Goal: Communication & Community: Answer question/provide support

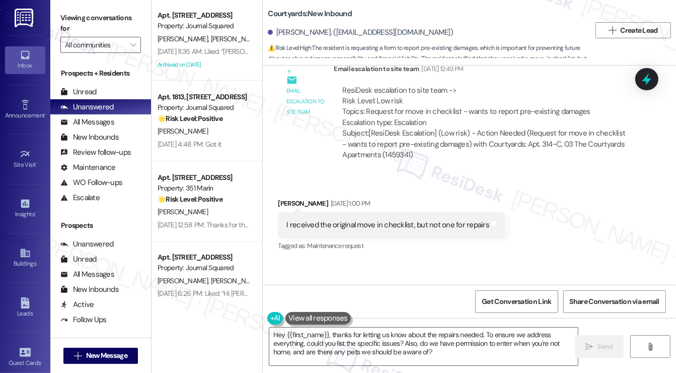
scroll to position [1118, 0]
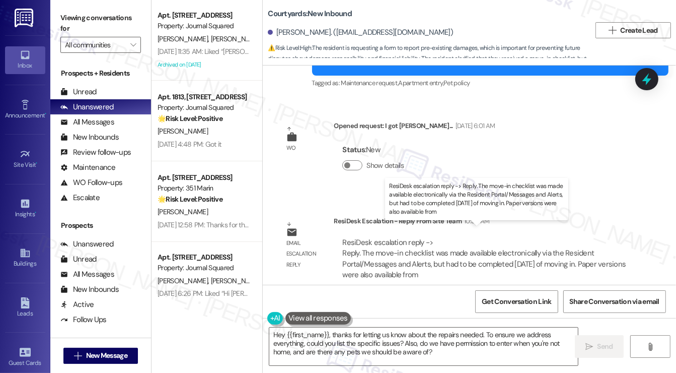
click at [402, 243] on div "ResiDesk escalation reply -> Reply. The move-in checklist was made available el…" at bounding box center [484, 258] width 284 height 42
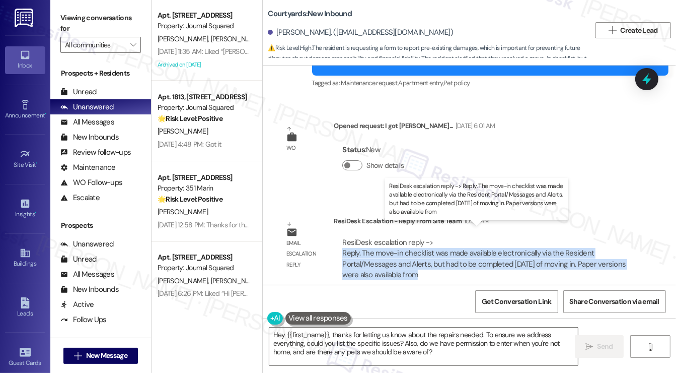
click at [402, 243] on div "ResiDesk escalation reply -> Reply. The move-in checklist was made available el…" at bounding box center [484, 258] width 284 height 42
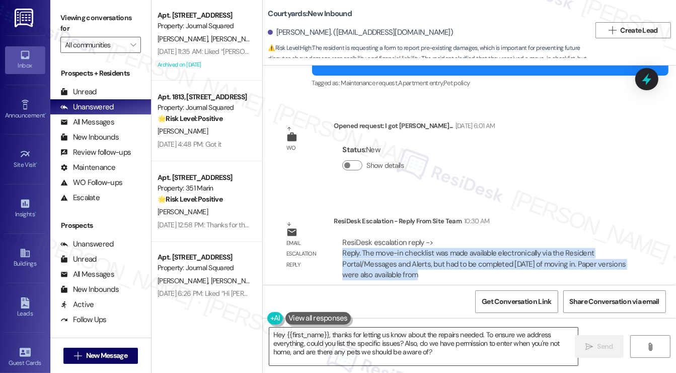
click at [337, 328] on textarea "Hey {{first_name}}, thanks for letting us know about the repairs needed. To ens…" at bounding box center [423, 346] width 309 height 38
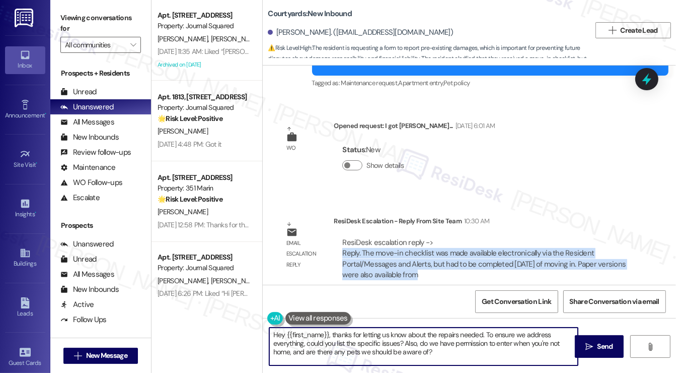
click at [337, 328] on textarea "Hey {{first_name}}, thanks for letting us know about the repairs needed. To ens…" at bounding box center [423, 346] width 309 height 38
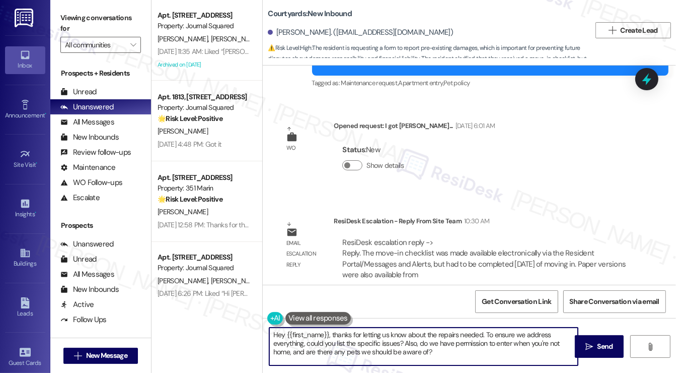
click at [337, 328] on textarea "Hey {{first_name}}, thanks for letting us know about the repairs needed. To ens…" at bounding box center [423, 346] width 309 height 38
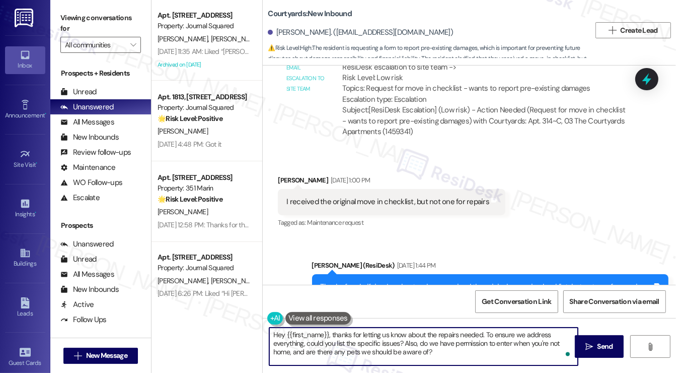
scroll to position [816, 0]
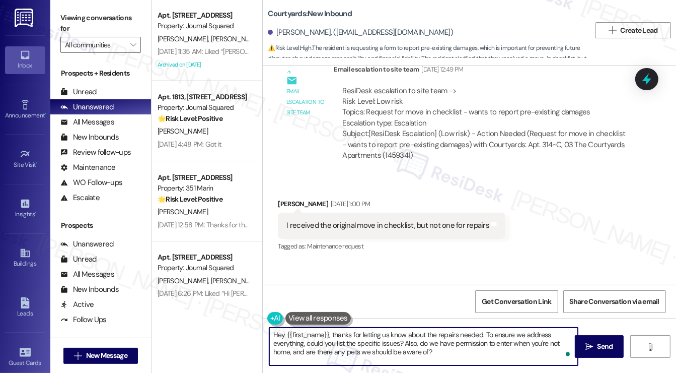
click at [413, 220] on div "I received the original move in checklist, but not one for repairs" at bounding box center [388, 225] width 203 height 11
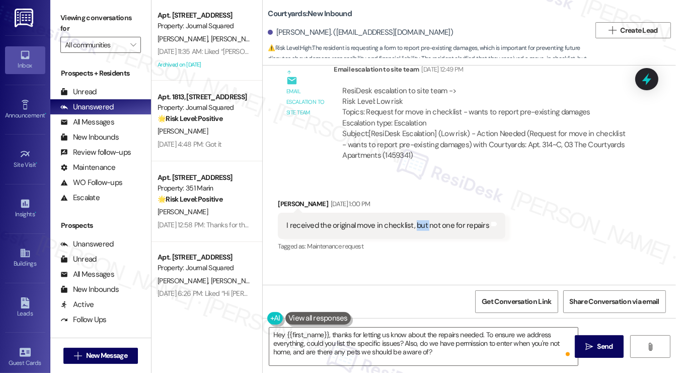
click at [413, 220] on div "I received the original move in checklist, but not one for repairs" at bounding box center [388, 225] width 203 height 11
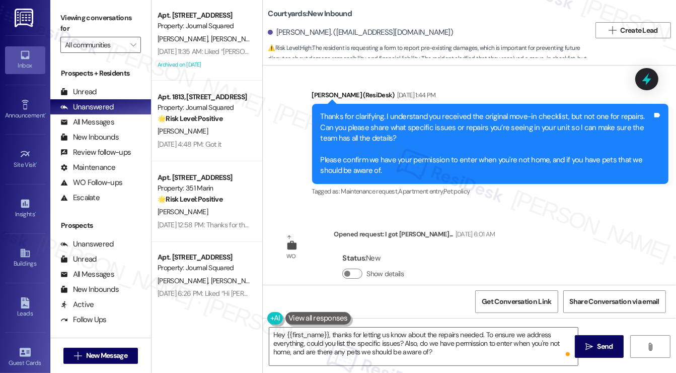
scroll to position [1018, 0]
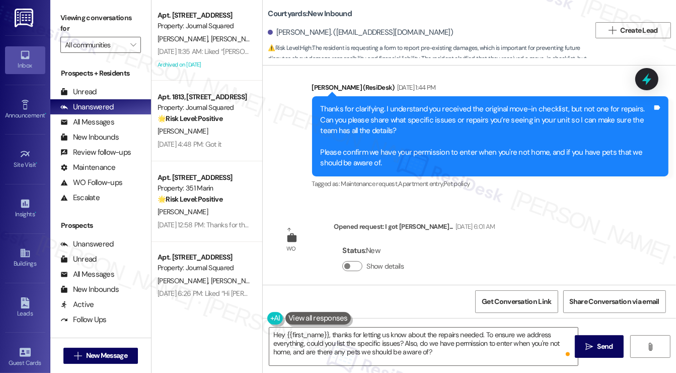
click at [394, 112] on div "Thanks for clarifying. I understand you received the original move-in checklist…" at bounding box center [487, 136] width 332 height 65
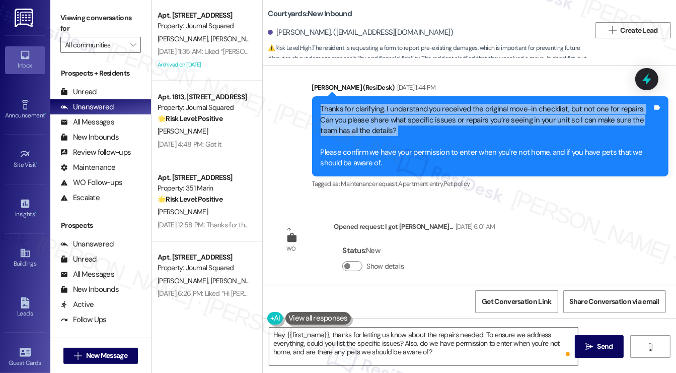
click at [394, 112] on div "Thanks for clarifying. I understand you received the original move-in checklist…" at bounding box center [487, 136] width 332 height 65
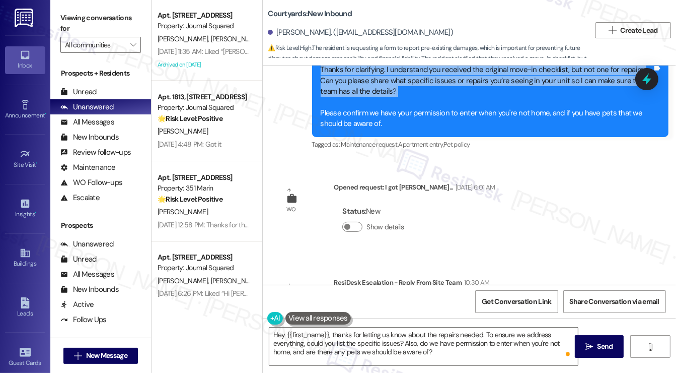
scroll to position [1118, 0]
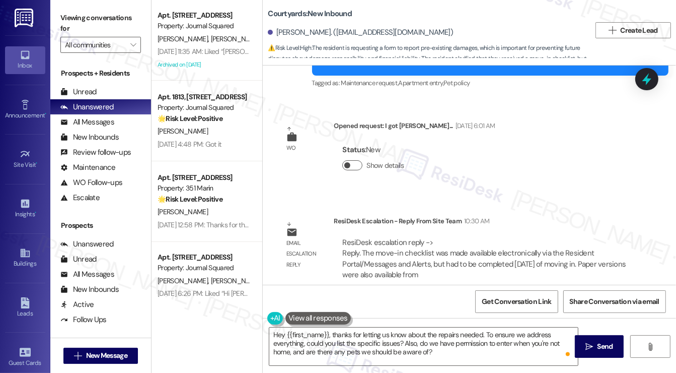
click at [350, 160] on button "Show details" at bounding box center [352, 165] width 20 height 10
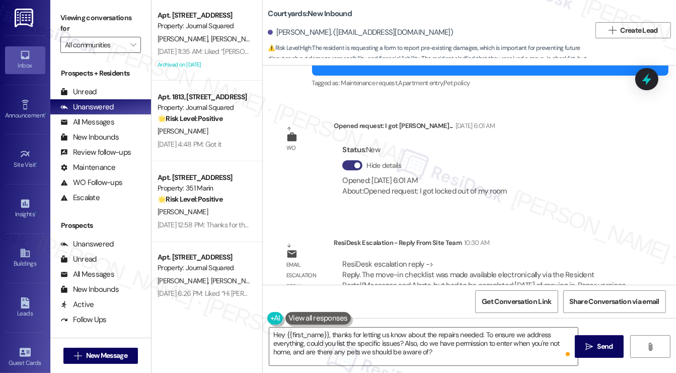
scroll to position [967, 0]
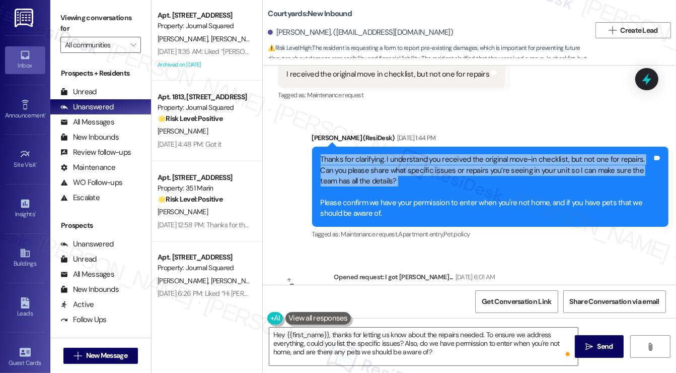
click at [431, 171] on div "Thanks for clarifying. I understand you received the original move-in checklist…" at bounding box center [487, 186] width 332 height 65
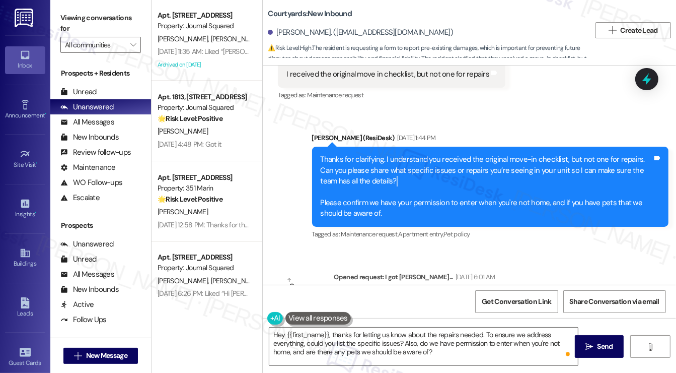
click at [431, 171] on div "Thanks for clarifying. I understand you received the original move-in checklist…" at bounding box center [487, 186] width 332 height 65
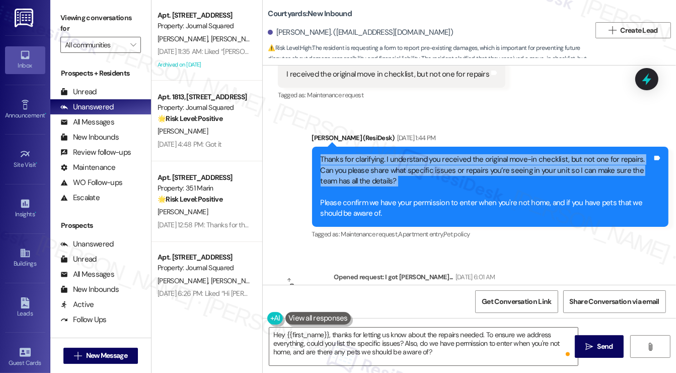
click at [431, 171] on div "Thanks for clarifying. I understand you received the original move-in checklist…" at bounding box center [487, 186] width 332 height 65
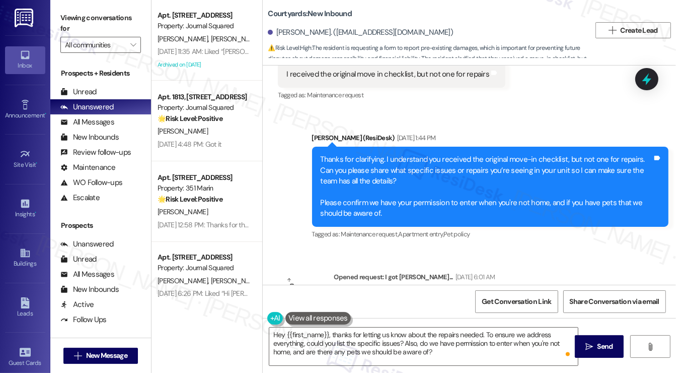
click at [427, 201] on div "Thanks for clarifying. I understand you received the original move-in checklist…" at bounding box center [487, 186] width 332 height 65
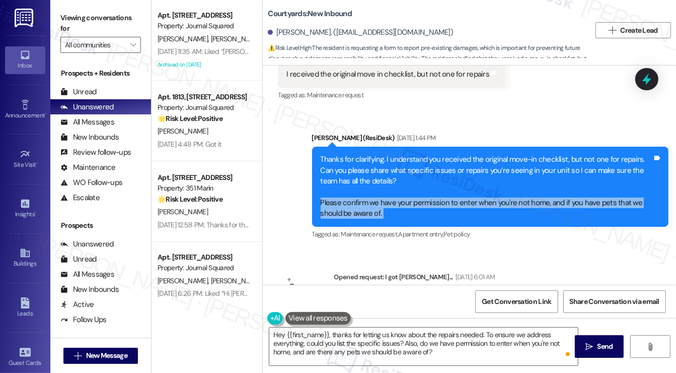
click at [427, 201] on div "Thanks for clarifying. I understand you received the original move-in checklist…" at bounding box center [487, 186] width 332 height 65
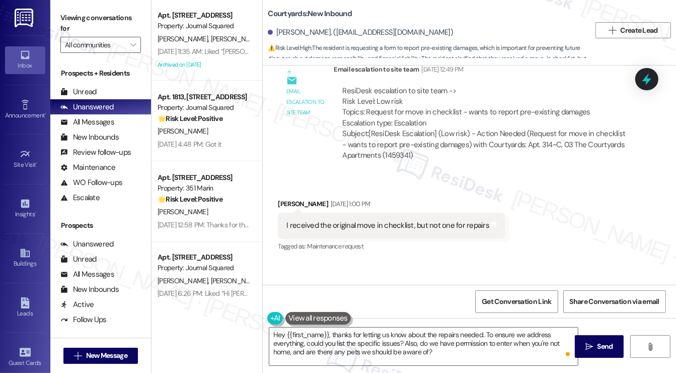
click at [446, 128] on div "Subject: [ResiDesk Escalation] (Low risk) - Action Needed (Request for move in …" at bounding box center [484, 144] width 284 height 32
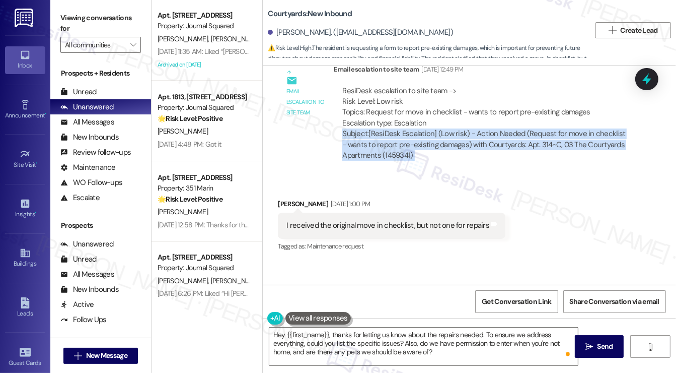
click at [446, 128] on div "Subject: [ResiDesk Escalation] (Low risk) - Action Needed (Request for move in …" at bounding box center [484, 144] width 284 height 32
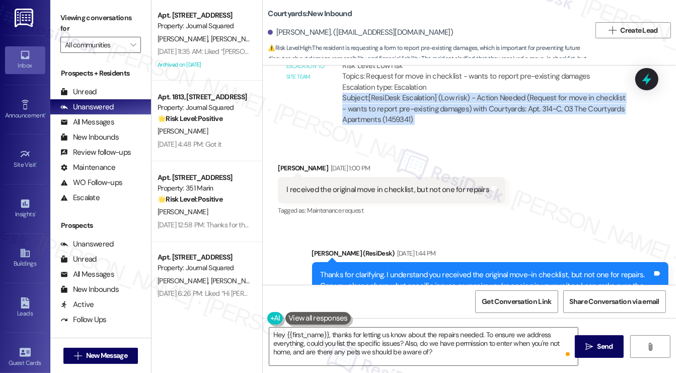
scroll to position [867, 0]
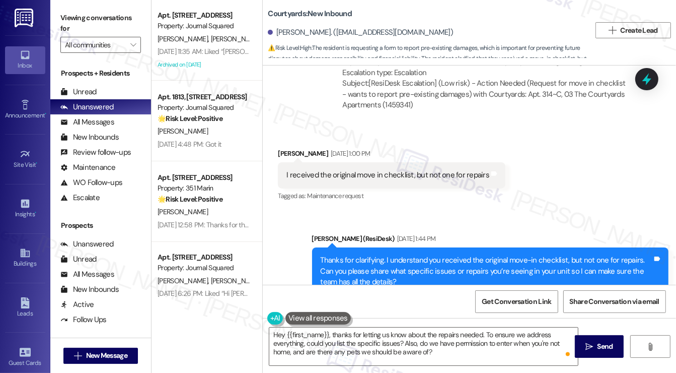
click at [421, 162] on div "I received the original move in checklist, but not one for repairs Tags and not…" at bounding box center [392, 175] width 228 height 26
click at [359, 332] on textarea "Hey {{first_name}}, thanks for letting us know about the repairs needed. To ens…" at bounding box center [423, 346] width 309 height 38
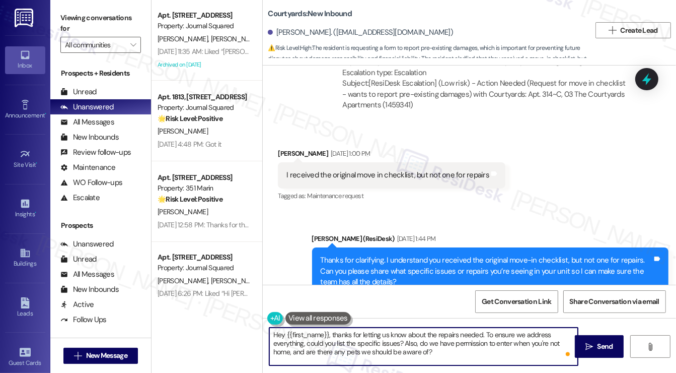
click at [359, 332] on textarea "Hey {{first_name}}, thanks for letting us know about the repairs needed. To ens…" at bounding box center [423, 346] width 309 height 38
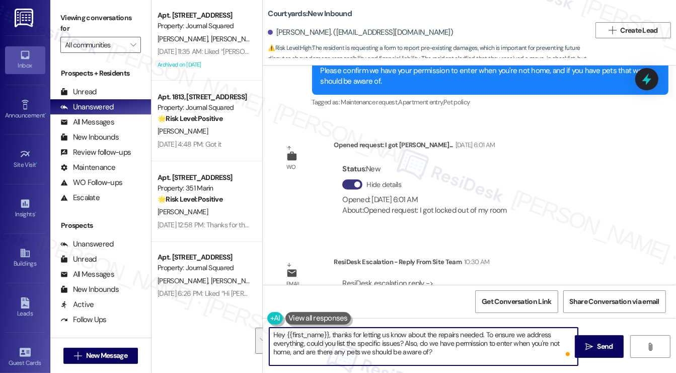
scroll to position [1140, 0]
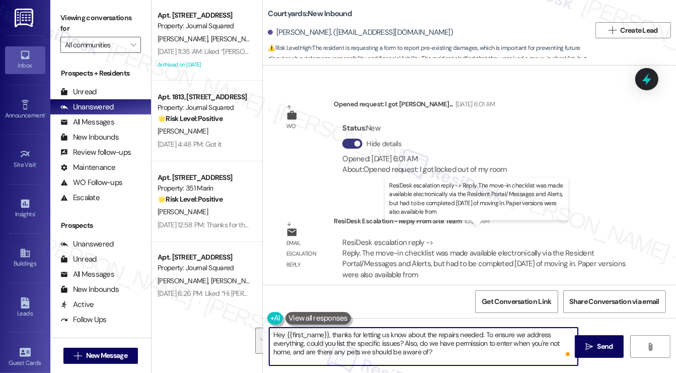
click at [381, 243] on div "ResiDesk escalation reply -> Reply. The move-in checklist was made available el…" at bounding box center [484, 258] width 284 height 42
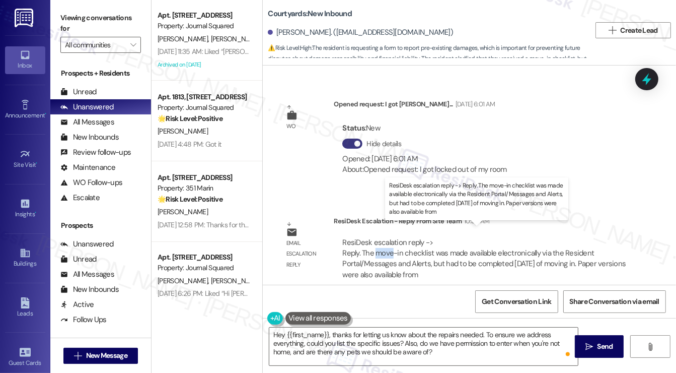
click at [381, 243] on div "ResiDesk escalation reply -> Reply. The move-in checklist was made available el…" at bounding box center [484, 258] width 284 height 42
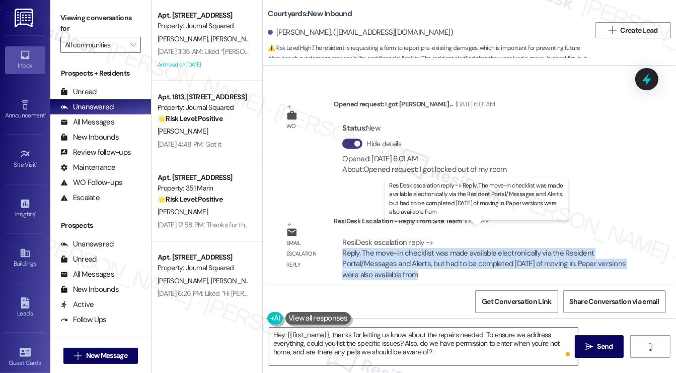
click at [381, 243] on div "ResiDesk escalation reply -> Reply. The move-in checklist was made available el…" at bounding box center [484, 258] width 284 height 42
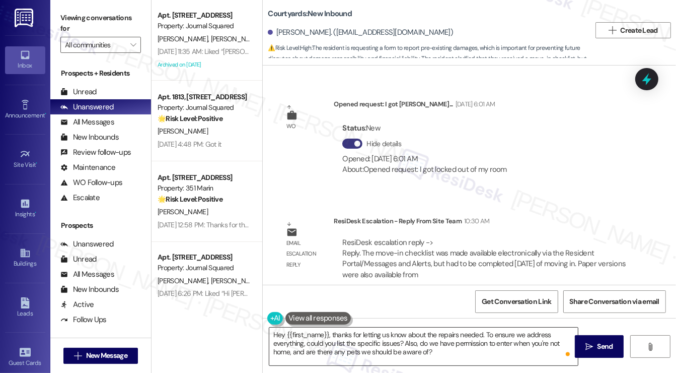
click at [431, 342] on textarea "Hey {{first_name}}, thanks for letting us know about the repairs needed. To ens…" at bounding box center [423, 346] width 309 height 38
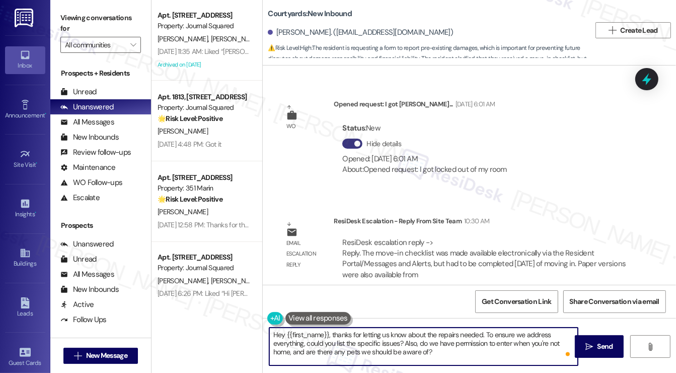
click at [431, 342] on textarea "Hey {{first_name}}, thanks for letting us know about the repairs needed. To ens…" at bounding box center [423, 346] width 309 height 38
click at [277, 334] on textarea "Hey {{first_name}}, thanks for letting us know about the repairs needed. To ens…" at bounding box center [423, 346] width 309 height 38
click at [278, 333] on textarea "Hey {{first_name}}, thanks for letting us know about the repairs needed. To ens…" at bounding box center [423, 346] width 309 height 38
drag, startPoint x: 432, startPoint y: 355, endPoint x: 325, endPoint y: 332, distance: 108.6
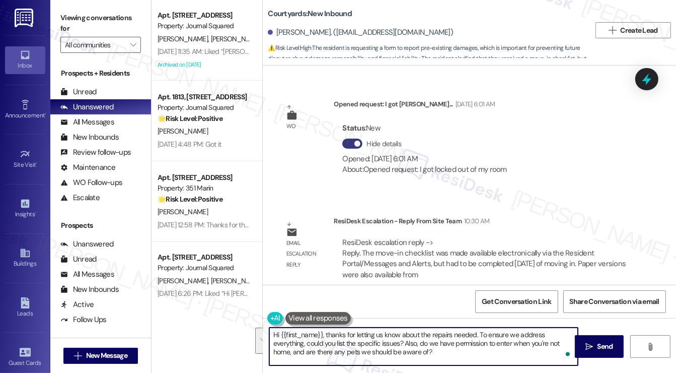
click at [325, 332] on textarea "Hi {{first_name}}, thanks for letting us know about the repairs needed. To ensu…" at bounding box center [423, 346] width 309 height 38
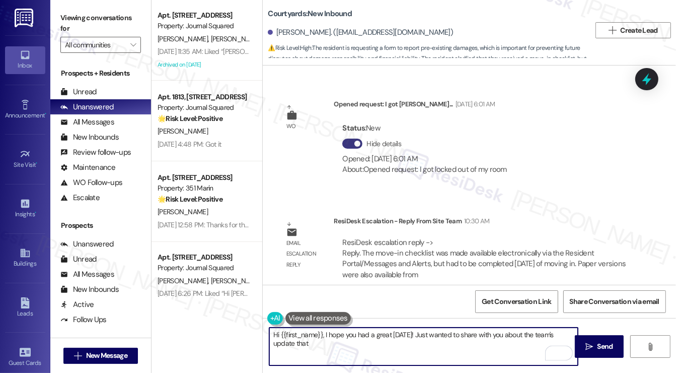
paste textarea "The move-in checklist was made available electronically via the Resident Portal…"
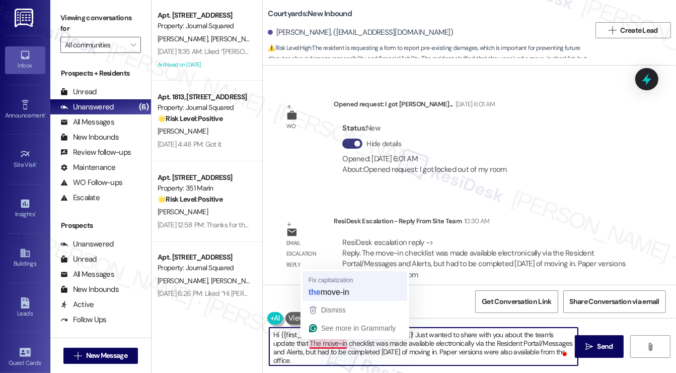
type textarea "Hi {{first_name}}, I hope you had a great [DATE]! Just wanted to share with you…"
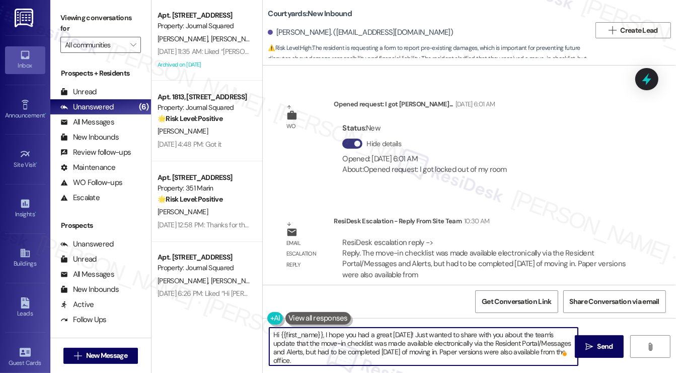
click at [380, 337] on textarea "Hi {{first_name}}, I hope you had a great [DATE]! Just wanted to share with you…" at bounding box center [423, 346] width 309 height 38
click at [327, 354] on textarea "Hi {{first_name}}, I hope you had a great [DATE]! Just wanted to share with you…" at bounding box center [423, 346] width 309 height 38
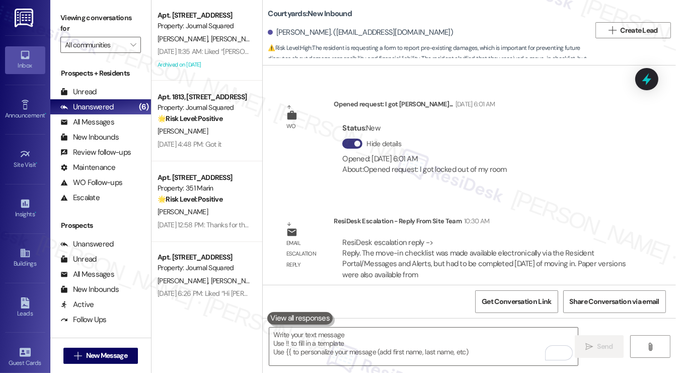
click at [65, 13] on label "Viewing conversations for" at bounding box center [100, 23] width 81 height 27
click at [84, 19] on label "Viewing conversations for" at bounding box center [100, 23] width 81 height 27
click at [401, 354] on textarea "To enrich screen reader interactions, please activate Accessibility in Grammarl…" at bounding box center [423, 346] width 309 height 38
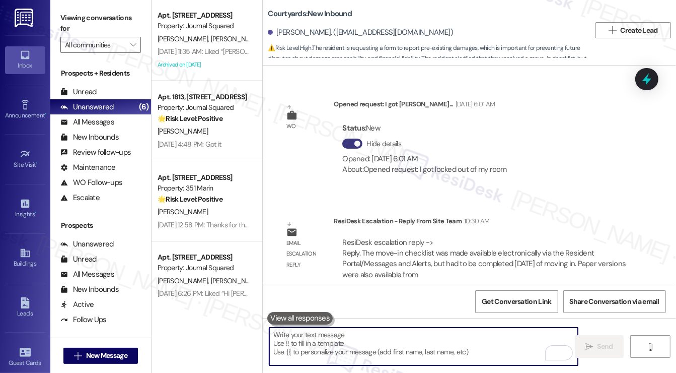
paste textarea "Hi {{first_name}}, I hope you had a great [DATE]! I just wanted to share an upd…"
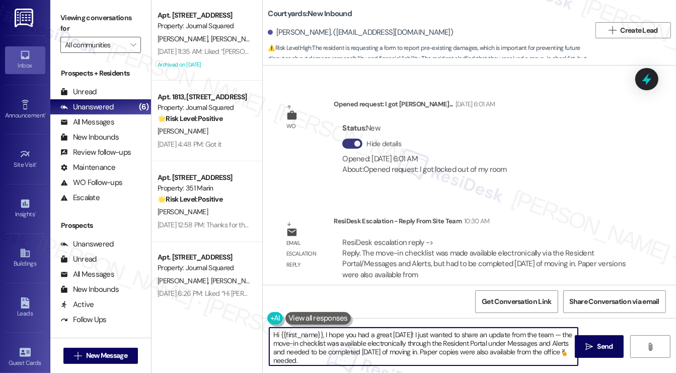
click at [367, 344] on textarea "Hi {{first_name}}, I hope you had a great [DATE]! I just wanted to share an upd…" at bounding box center [423, 346] width 309 height 38
click at [355, 347] on textarea "Hi {{first_name}}, I hope you had a great [DATE]! I just wanted to share an upd…" at bounding box center [423, 346] width 309 height 38
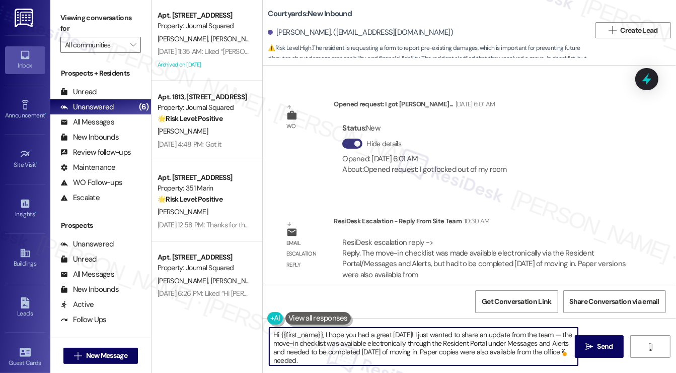
click at [355, 347] on textarea "Hi {{first_name}}, I hope you had a great [DATE]! I just wanted to share an upd…" at bounding box center [423, 346] width 309 height 38
click at [338, 338] on textarea "Hi {{first_name}}, I hope you had a great [DATE]! I just wanted to share an upd…" at bounding box center [423, 346] width 309 height 38
click at [348, 358] on textarea "Hi {{first_name}}, I hope you had a great [DATE]! I just wanted to share an upd…" at bounding box center [423, 346] width 309 height 38
click at [519, 349] on textarea "Hi {{first_name}}, I hope you had a great [DATE]! I just wanted to share an upd…" at bounding box center [423, 346] width 309 height 38
click at [340, 355] on textarea "Hi {{first_name}}, I hope you had a great [DATE]! I just wanted to share an upd…" at bounding box center [423, 346] width 309 height 38
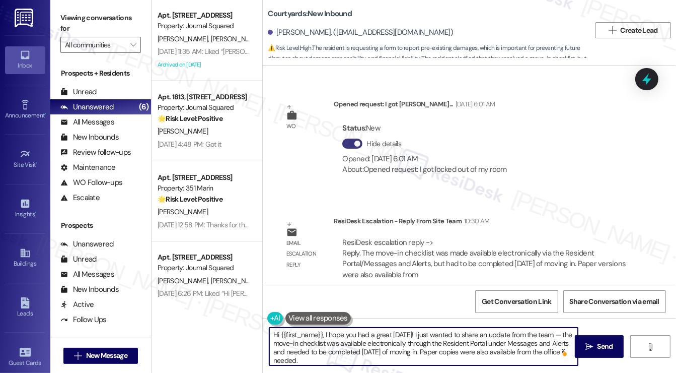
click at [340, 356] on textarea "Hi {{first_name}}, I hope you had a great [DATE]! I just wanted to share an upd…" at bounding box center [423, 346] width 309 height 38
type textarea "Hi {{first_name}}, I hope you had a great [DATE]! I just wanted to share an upd…"
